Goal: Navigation & Orientation: Understand site structure

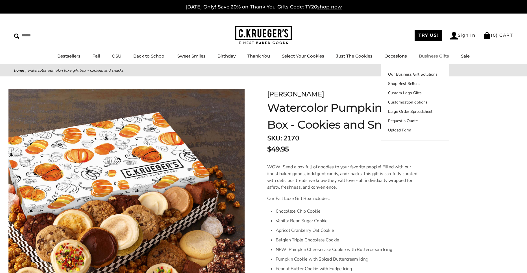
click at [239, 35] on img at bounding box center [263, 35] width 57 height 18
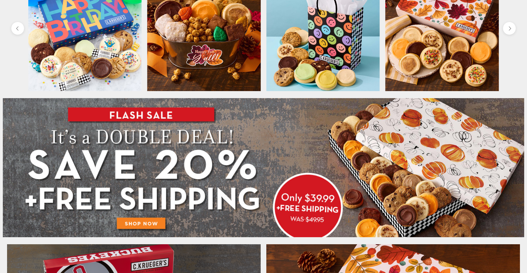
scroll to position [293, 0]
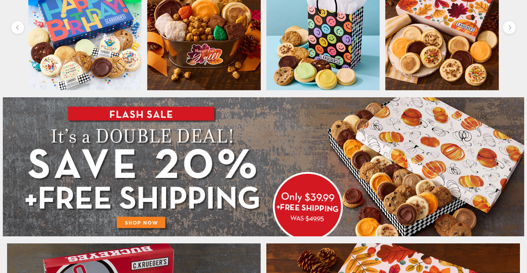
click at [145, 223] on img at bounding box center [264, 166] width 522 height 139
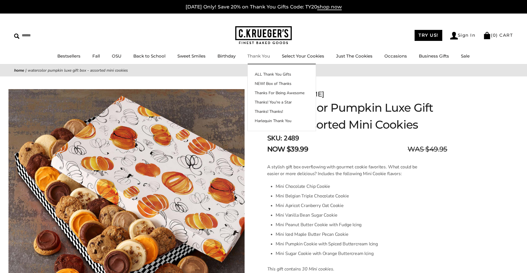
click at [249, 40] on img at bounding box center [263, 35] width 57 height 18
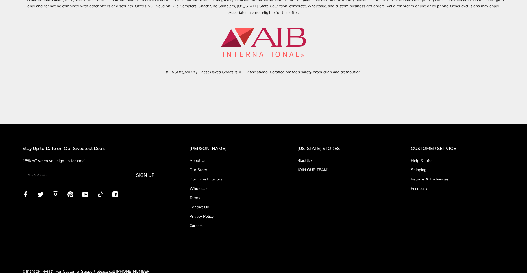
scroll to position [2569, 0]
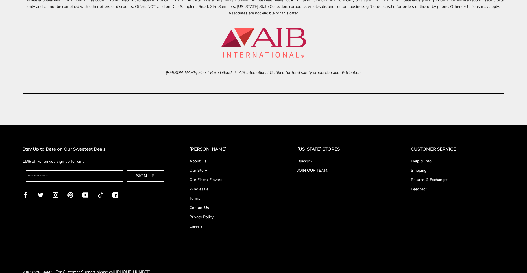
click at [208, 161] on link "About Us" at bounding box center [232, 162] width 85 height 6
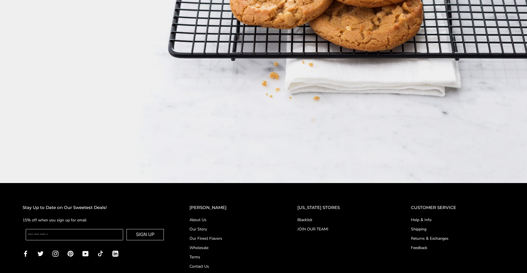
scroll to position [1006, 0]
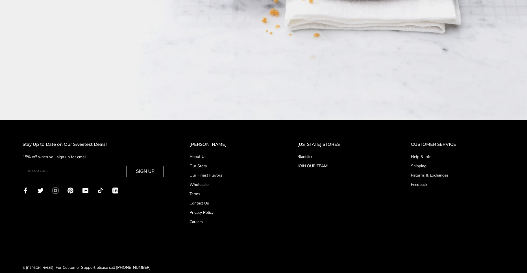
click at [413, 163] on link "Shipping" at bounding box center [458, 166] width 94 height 6
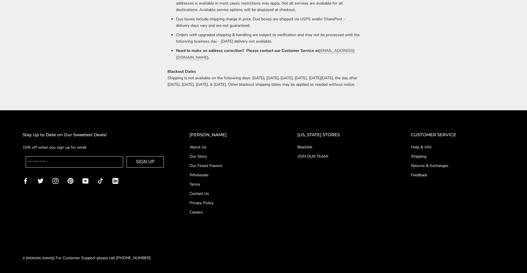
scroll to position [377, 0]
click at [418, 157] on link "Shipping" at bounding box center [458, 157] width 94 height 6
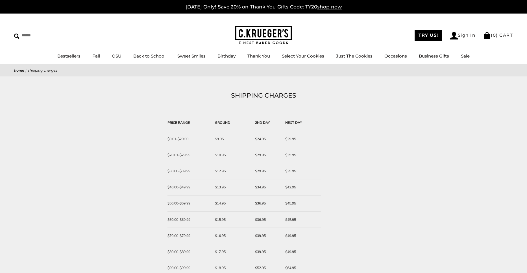
click at [246, 35] on img at bounding box center [263, 35] width 57 height 18
